Goal: Check status: Verify the current state of an ongoing process or item

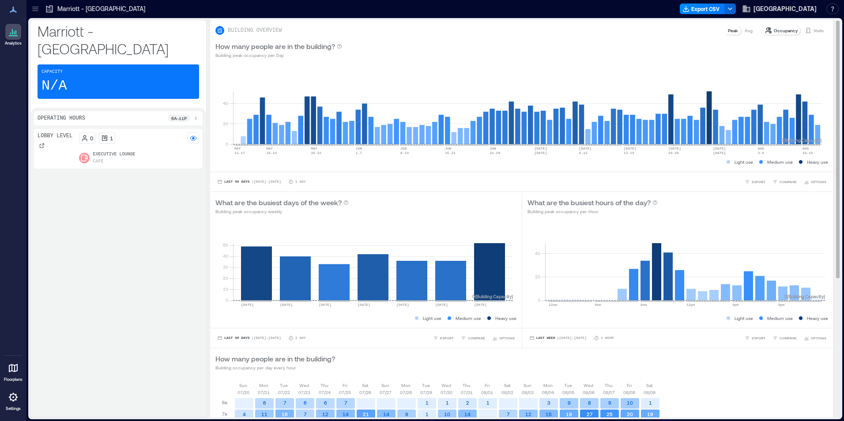
click at [813, 30] on p "Visits" at bounding box center [818, 30] width 10 height 7
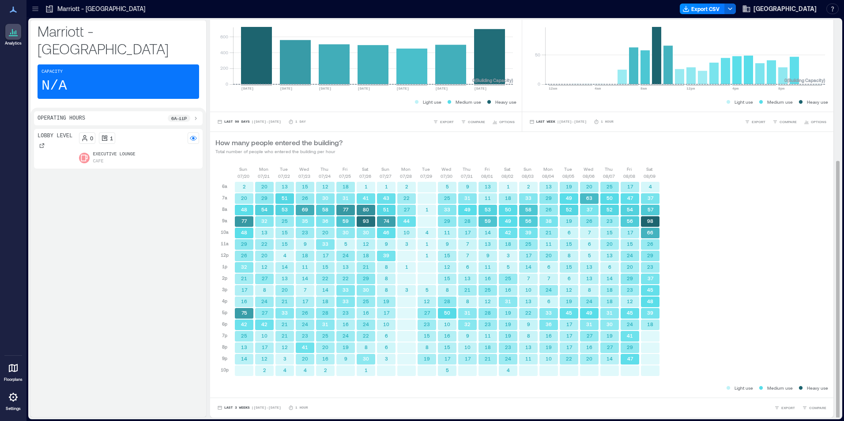
scroll to position [1, 0]
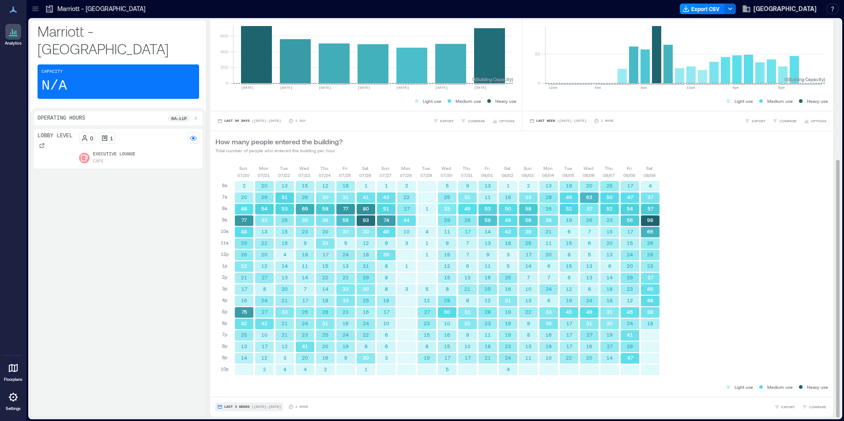
click at [233, 407] on span "Last 3 Weeks" at bounding box center [237, 407] width 26 height 0
click at [238, 395] on button "Custom" at bounding box center [233, 390] width 23 height 11
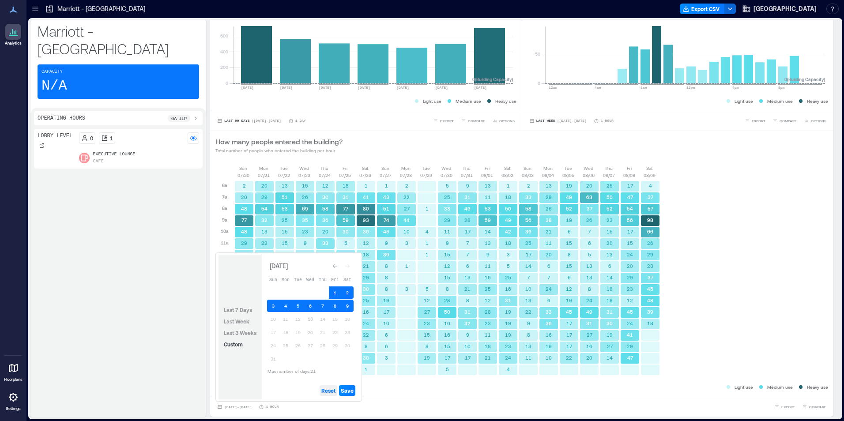
click at [327, 393] on span "Reset" at bounding box center [328, 390] width 14 height 7
click at [309, 321] on button "13" at bounding box center [310, 319] width 12 height 12
click at [347, 391] on span "Save" at bounding box center [347, 390] width 13 height 7
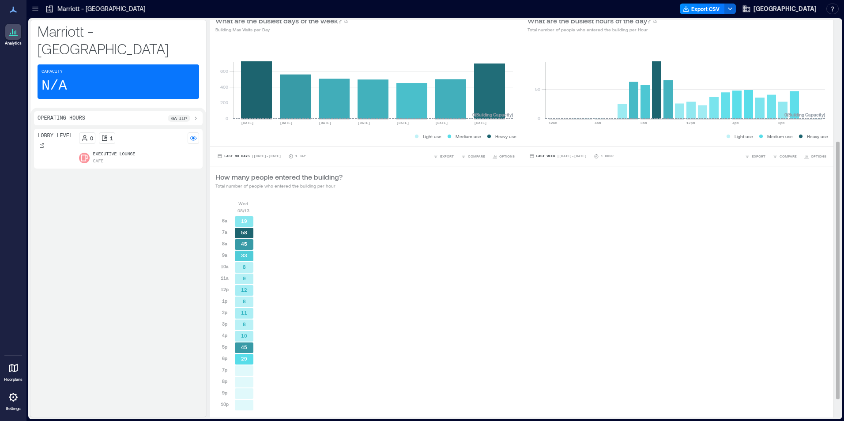
scroll to position [216, 0]
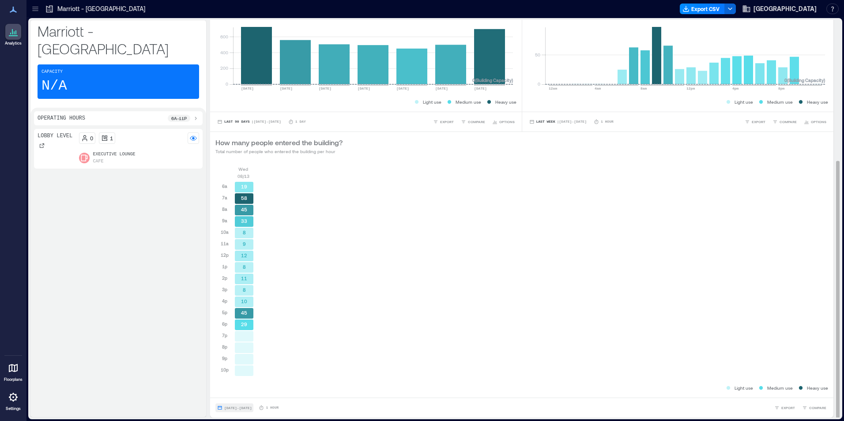
click at [233, 409] on span "[DATE] - [DATE]" at bounding box center [237, 408] width 27 height 4
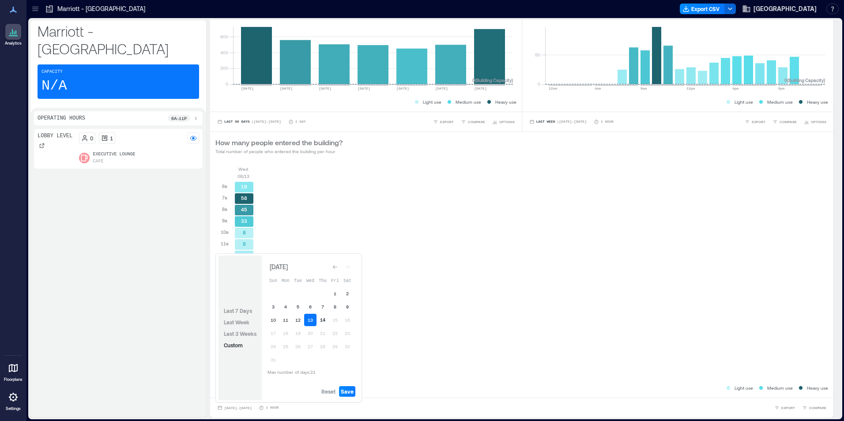
click at [322, 322] on button "14" at bounding box center [322, 320] width 12 height 12
click at [349, 394] on span "Save" at bounding box center [347, 391] width 13 height 7
